Goal: Transaction & Acquisition: Purchase product/service

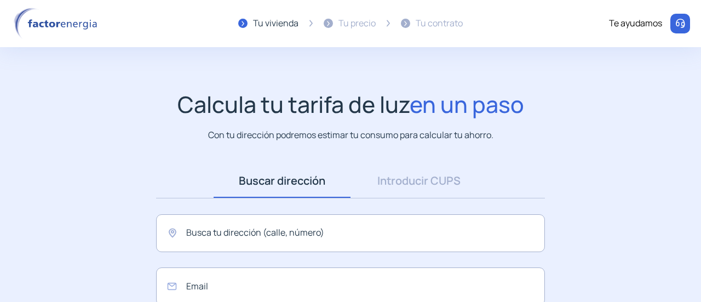
click at [356, 25] on div "Tu precio" at bounding box center [356, 23] width 37 height 14
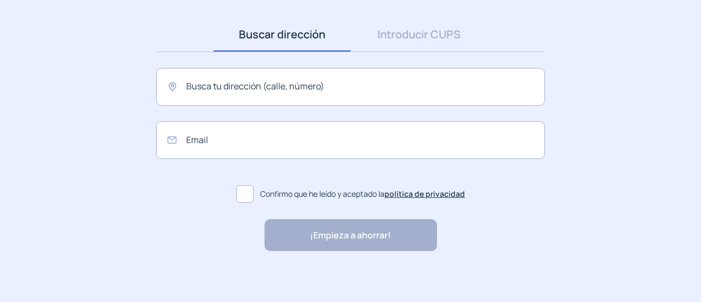
scroll to position [150, 0]
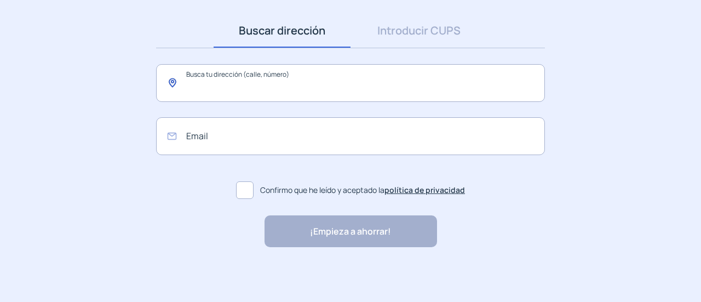
click at [269, 85] on input "text" at bounding box center [350, 83] width 389 height 38
click at [221, 140] on input "email" at bounding box center [350, 136] width 389 height 38
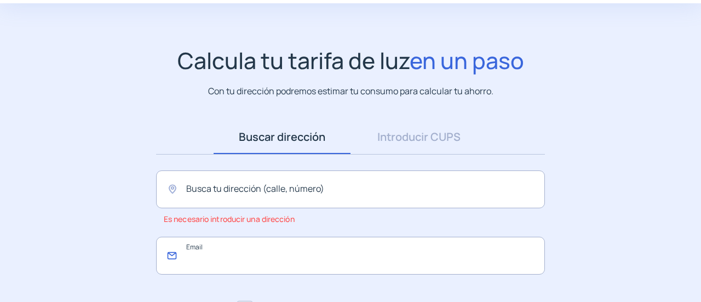
scroll to position [0, 0]
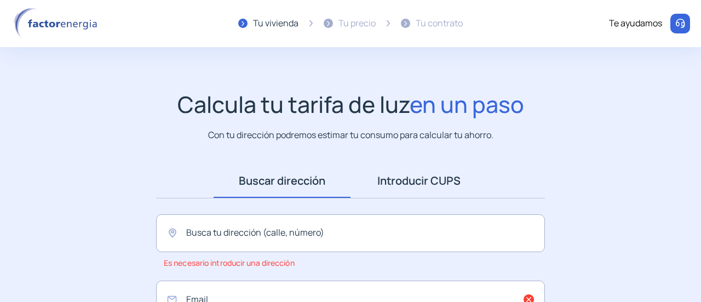
click at [397, 179] on link "Introducir CUPS" at bounding box center [418, 181] width 137 height 34
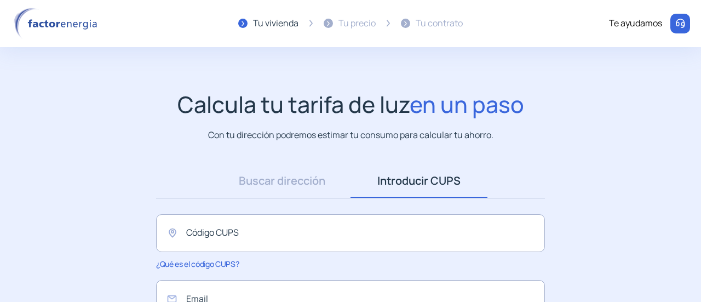
click at [334, 25] on div "Tu precio" at bounding box center [350, 24] width 52 height 32
